Goal: Task Accomplishment & Management: Use online tool/utility

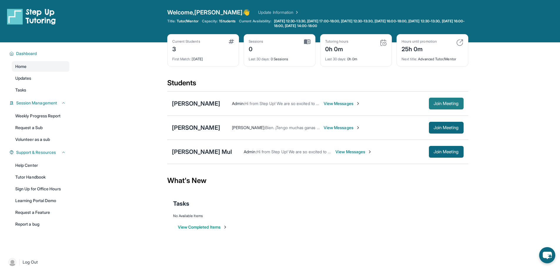
click at [452, 103] on span "Join Meeting" at bounding box center [446, 104] width 25 height 4
click at [445, 128] on span "Join Meeting" at bounding box center [446, 128] width 25 height 4
click at [448, 152] on span "Join Meeting" at bounding box center [446, 152] width 25 height 4
click at [435, 150] on span "Join Meeting" at bounding box center [446, 152] width 25 height 4
click at [337, 103] on span "View Messages" at bounding box center [342, 104] width 37 height 6
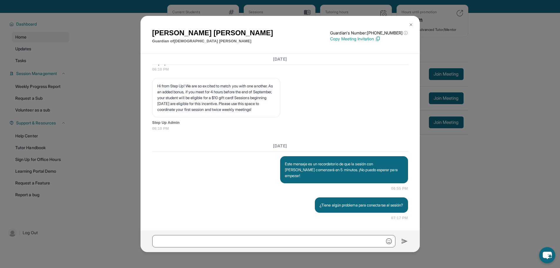
scroll to position [1305, 0]
click at [411, 24] on img at bounding box center [411, 24] width 5 height 5
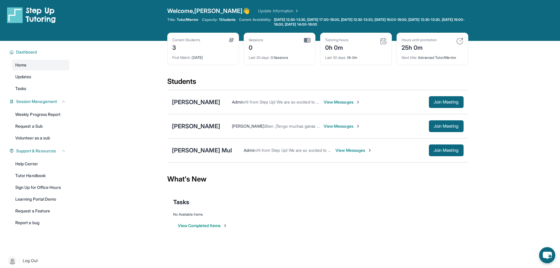
scroll to position [0, 0]
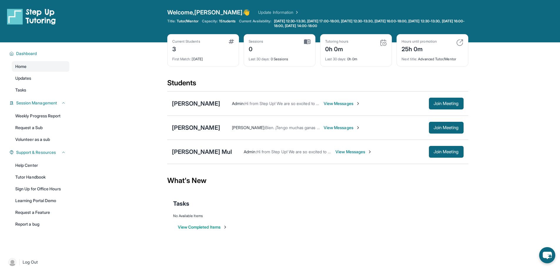
click at [342, 153] on span "View Messages" at bounding box center [353, 152] width 37 height 6
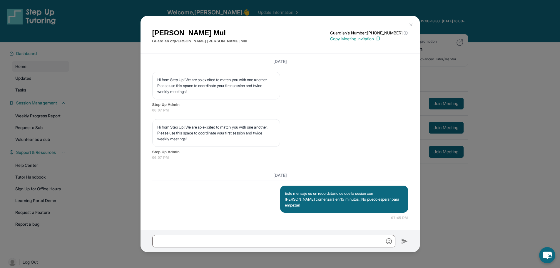
scroll to position [624, 0]
click at [412, 25] on button at bounding box center [411, 25] width 12 height 12
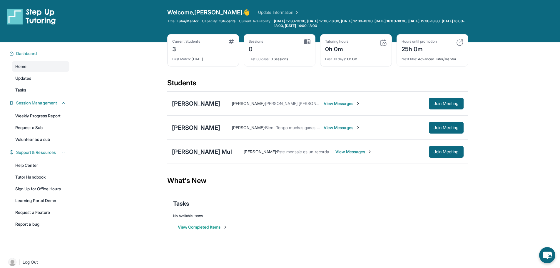
click at [341, 101] on span "View Messages" at bounding box center [342, 104] width 37 height 6
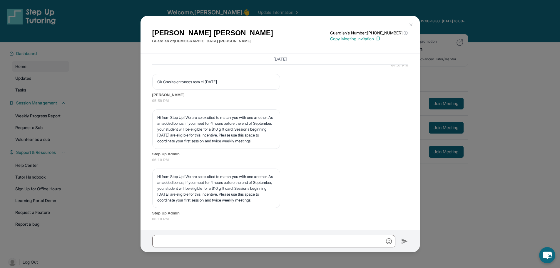
scroll to position [1176, 0]
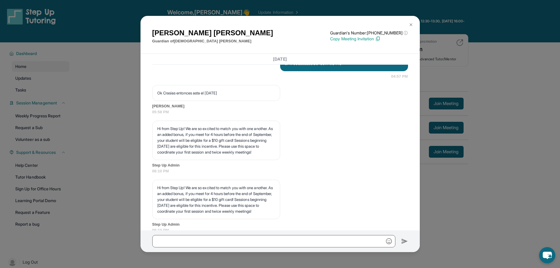
click at [412, 26] on img at bounding box center [411, 24] width 5 height 5
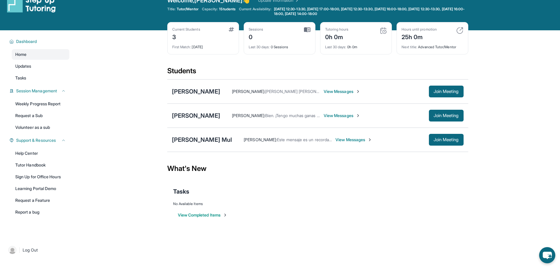
scroll to position [42, 0]
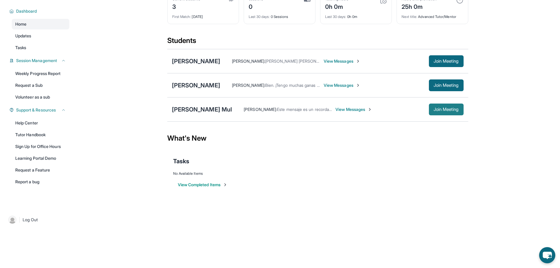
click at [434, 110] on span "Join Meeting" at bounding box center [446, 110] width 25 height 4
